Goal: Task Accomplishment & Management: Manage account settings

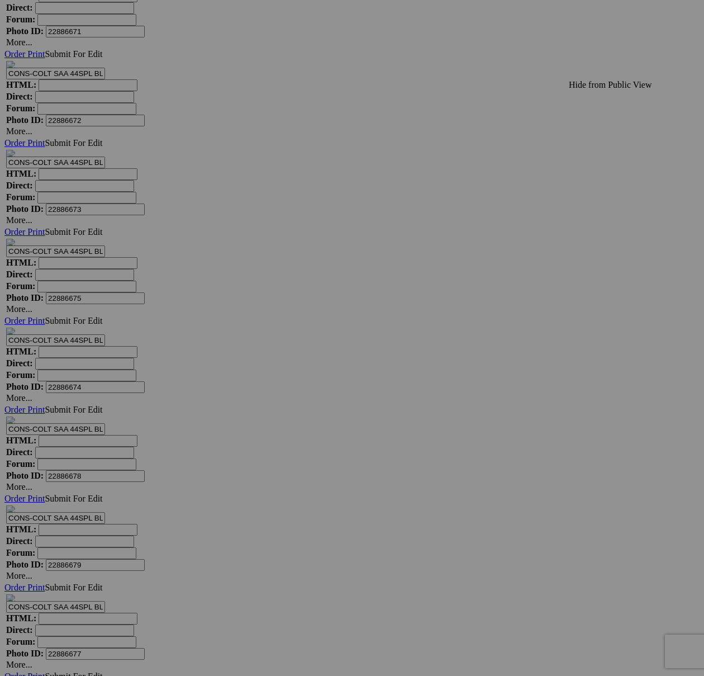
scroll to position [20918, 0]
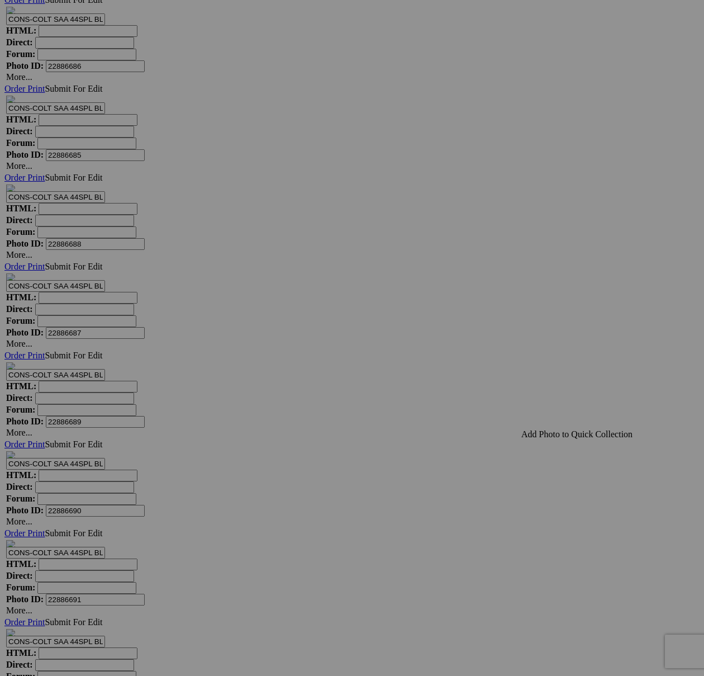
scroll to position [22152, 0]
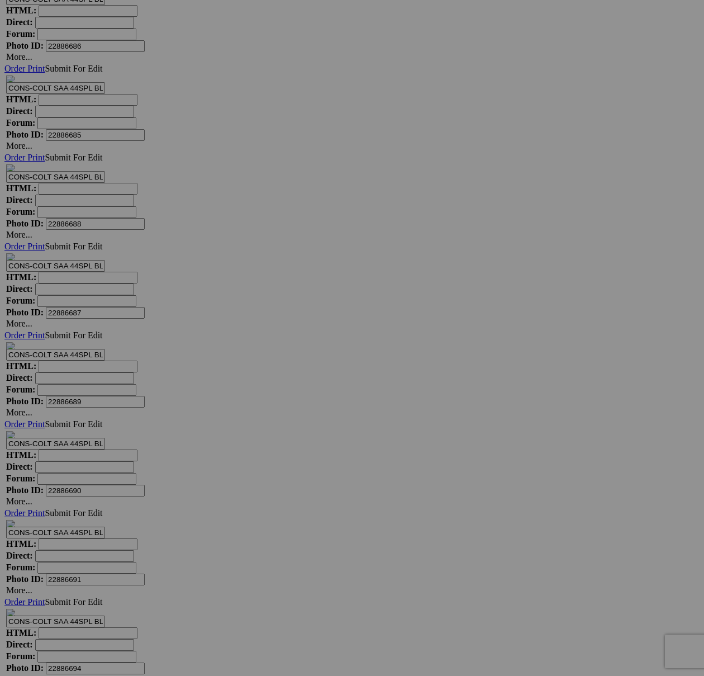
type textarea "<!-- SlickPic.com image hosting. HTML Bulk Share code Starts Here --> <div styl…"
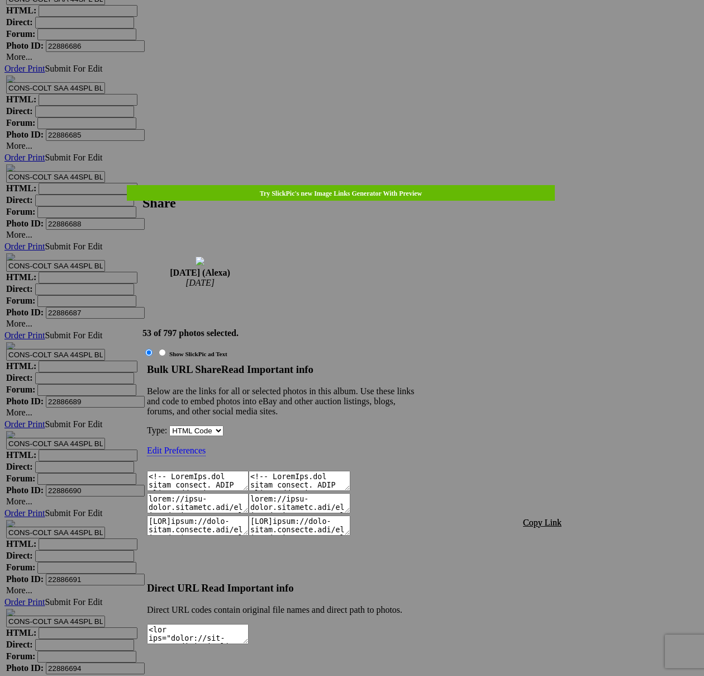
click at [537, 518] on span "Copy Link" at bounding box center [542, 523] width 39 height 10
click at [368, 32] on div at bounding box center [352, 338] width 704 height 676
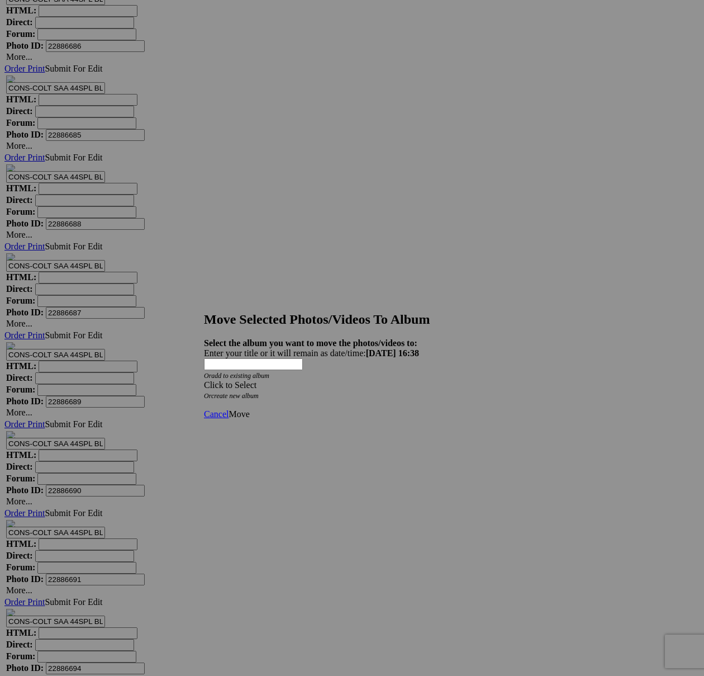
click at [204, 380] on span at bounding box center [204, 385] width 0 height 10
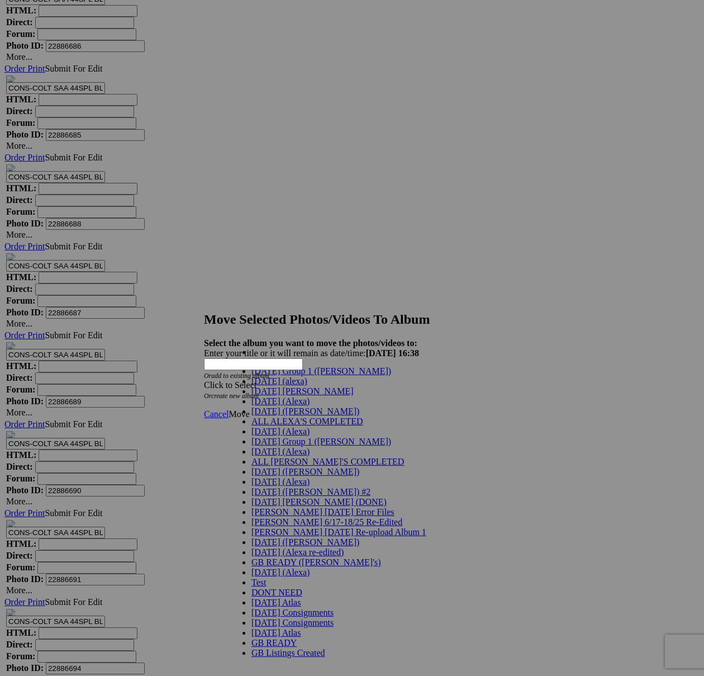
click at [264, 406] on span "9/3/2025 (Alexa)" at bounding box center [280, 401] width 58 height 10
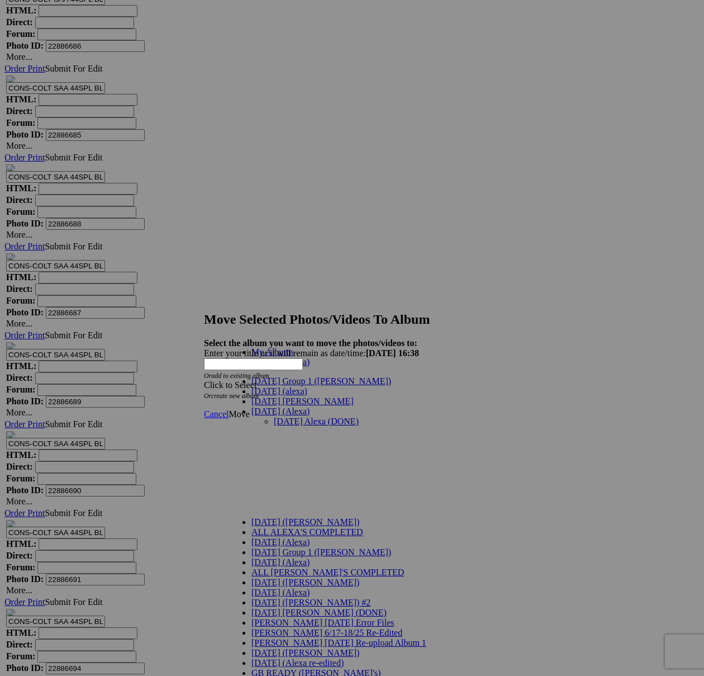
click at [278, 416] on link "9/3/25 Alexa (DONE)" at bounding box center [316, 421] width 85 height 10
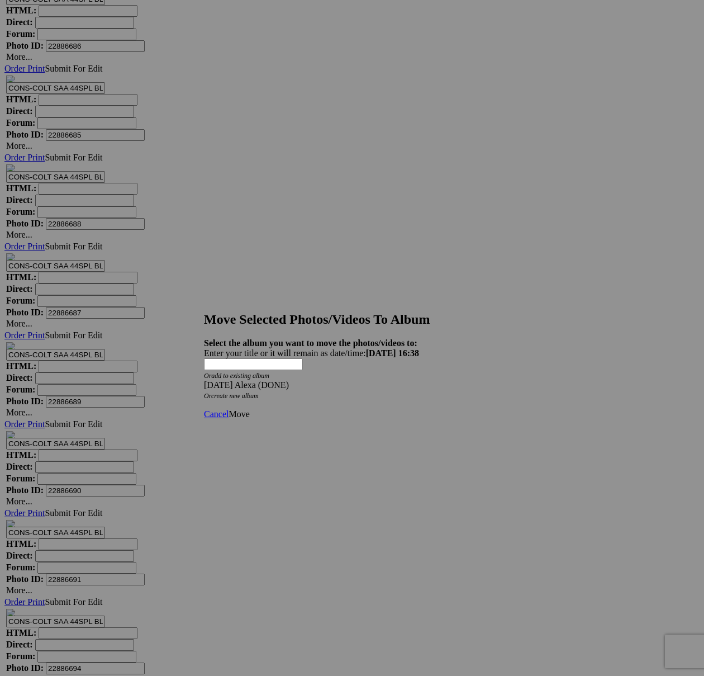
drag, startPoint x: 488, startPoint y: 391, endPoint x: 478, endPoint y: 391, distance: 10.6
click at [249, 409] on span "Move" at bounding box center [239, 414] width 21 height 10
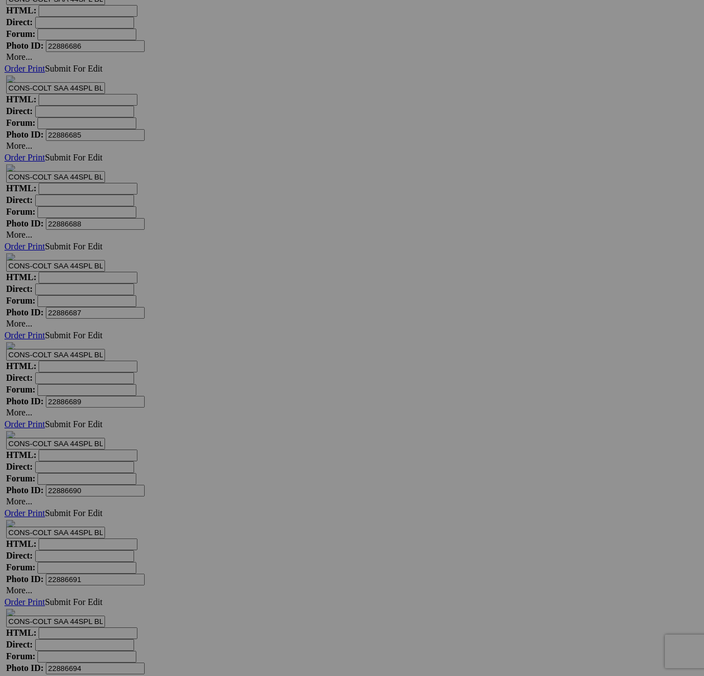
scroll to position [20645, 0]
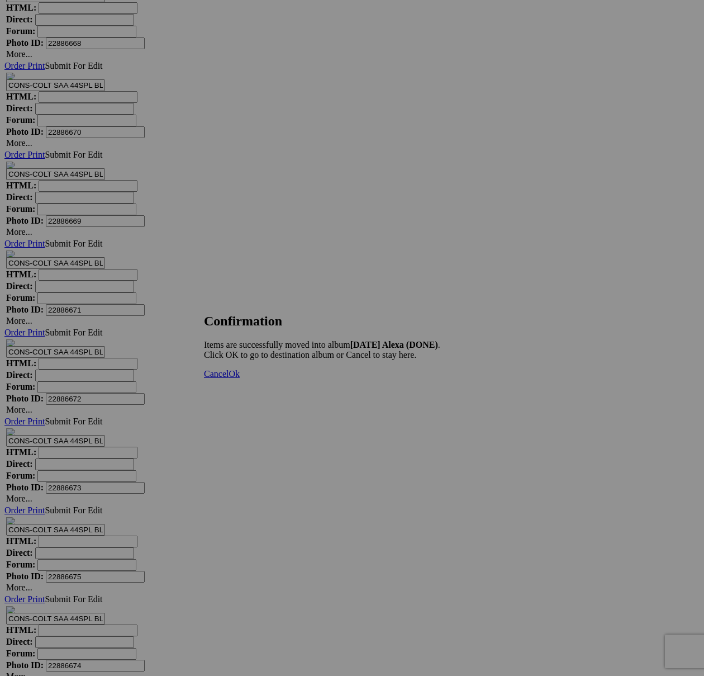
click at [229, 378] on span "Cancel" at bounding box center [216, 374] width 25 height 10
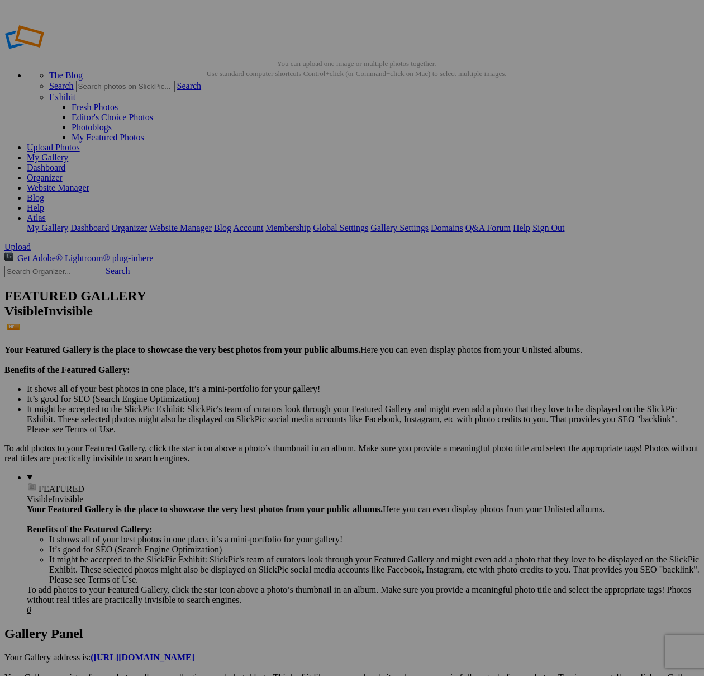
scroll to position [1, 0]
click at [262, 353] on input "text" at bounding box center [265, 359] width 122 height 12
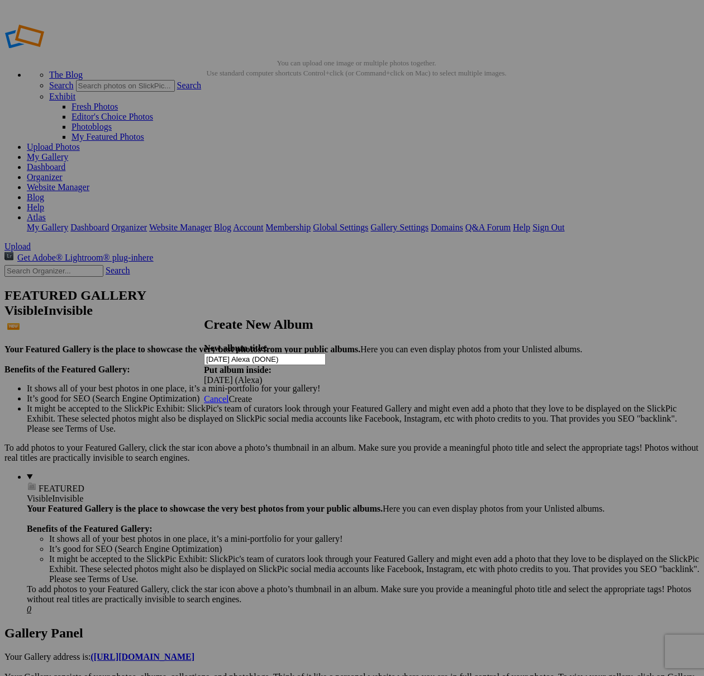
type input "9/3/25 Alexa (DONE)"
click at [252, 394] on span "Create" at bounding box center [240, 399] width 23 height 10
